Goal: Navigation & Orientation: Find specific page/section

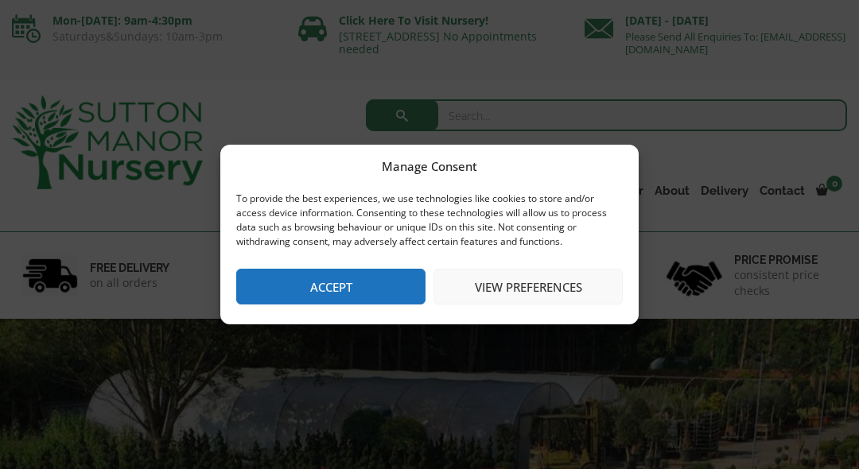
click at [483, 286] on button "View preferences" at bounding box center [527, 287] width 189 height 36
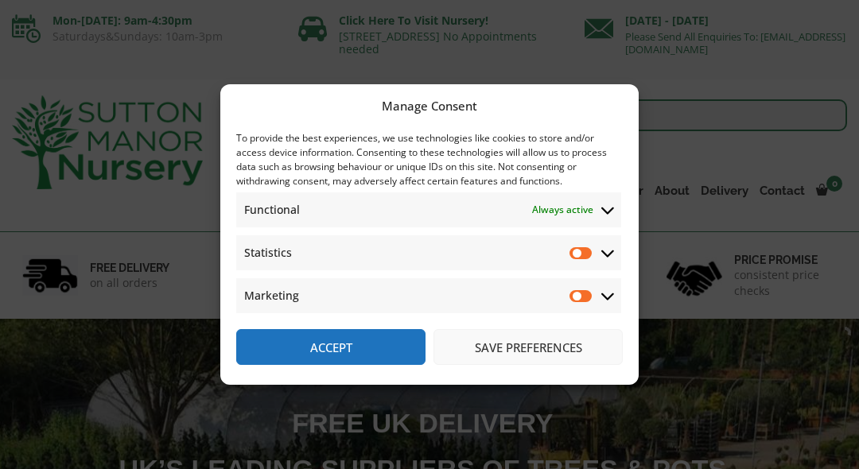
click at [476, 356] on button "Save preferences" at bounding box center [527, 347] width 189 height 36
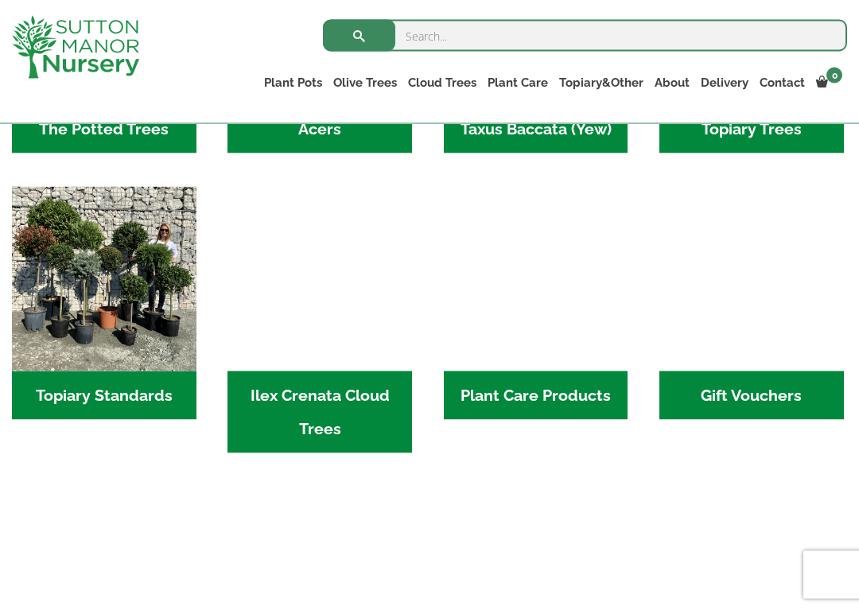
scroll to position [1285, 0]
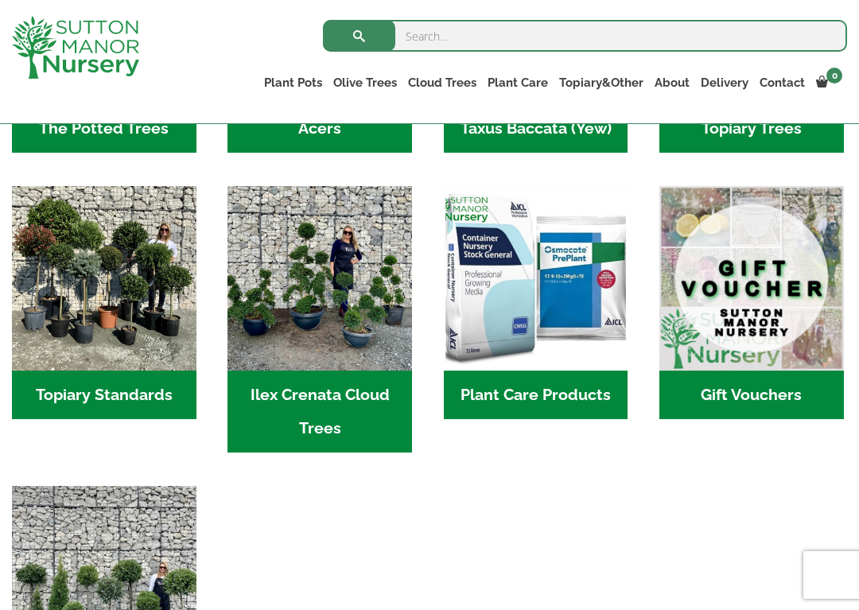
click at [301, 285] on img "Visit product category Ilex Crenata Cloud Trees" at bounding box center [319, 278] width 184 height 184
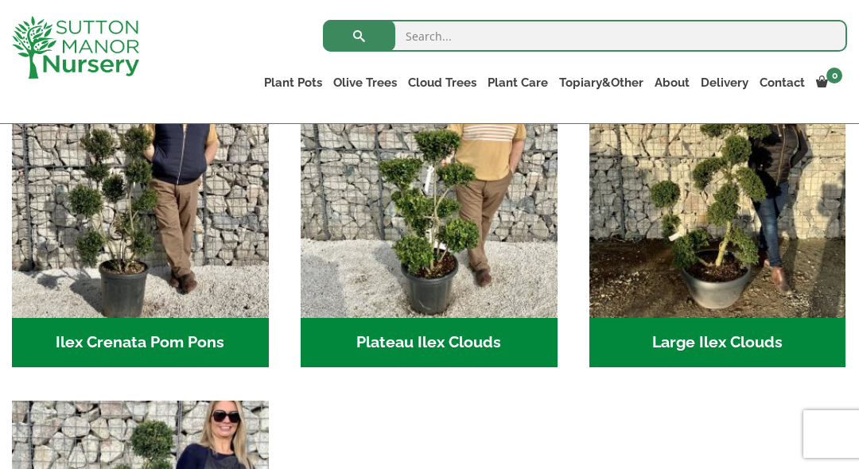
scroll to position [409, 0]
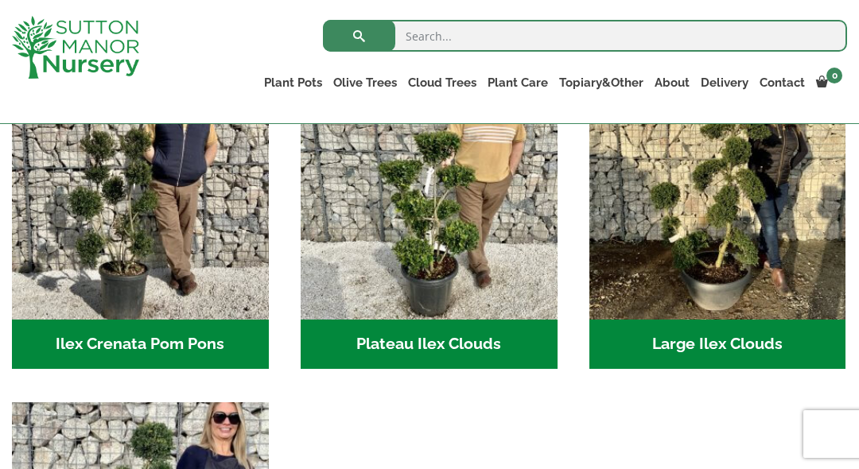
click at [86, 234] on img "Visit product category Ilex Crenata Pom Pons" at bounding box center [140, 191] width 257 height 257
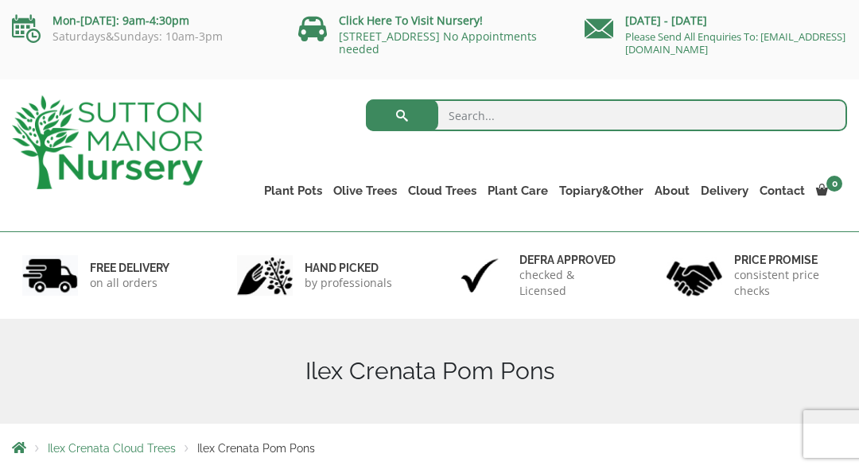
click at [0, 0] on ul "Resin Bonded Pots The Amalfi Pots The Milan Pots The Capri Pots The Brunello Po…" at bounding box center [0, 0] width 0 height 0
